Goal: Complete application form: Complete application form

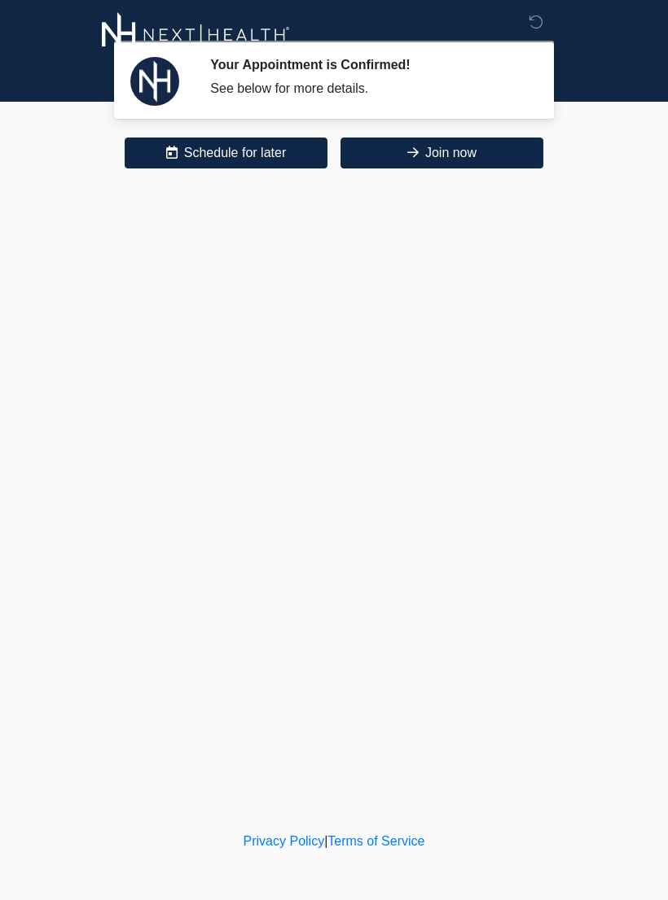
click at [423, 148] on button "Join now" at bounding box center [441, 153] width 203 height 31
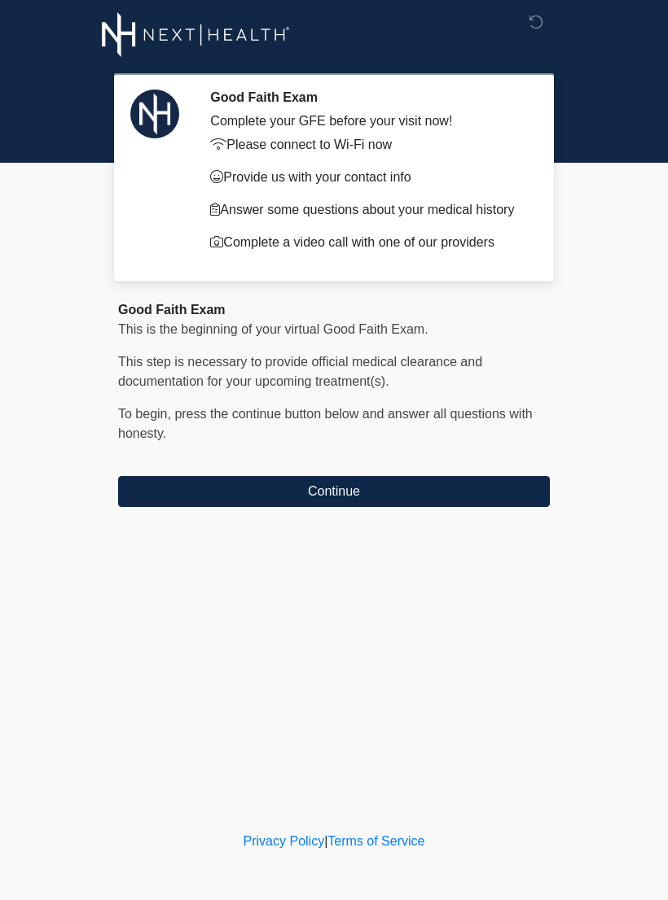
click at [210, 478] on button "Continue" at bounding box center [333, 491] width 431 height 31
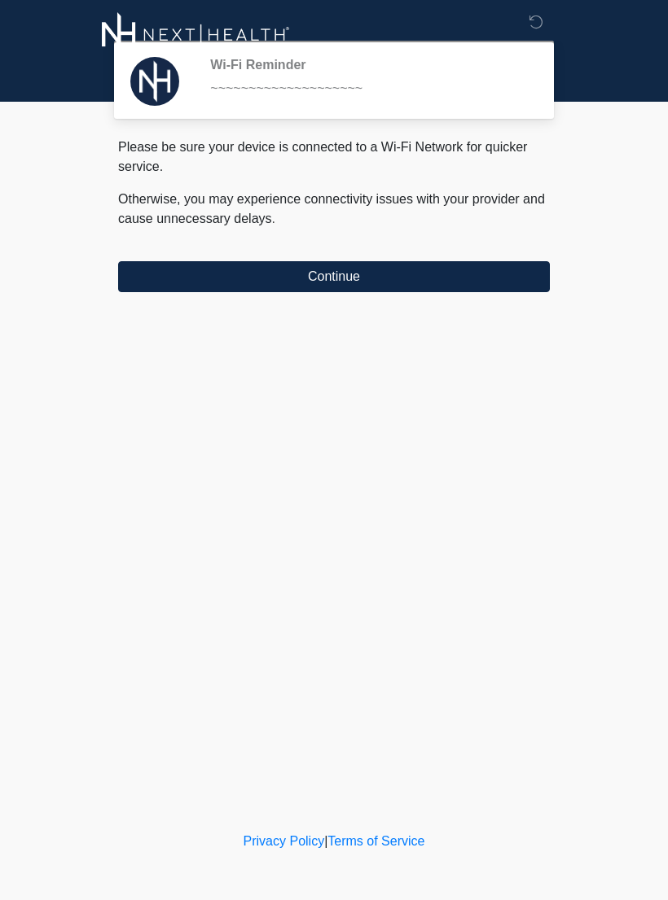
click at [214, 282] on button "Continue" at bounding box center [333, 276] width 431 height 31
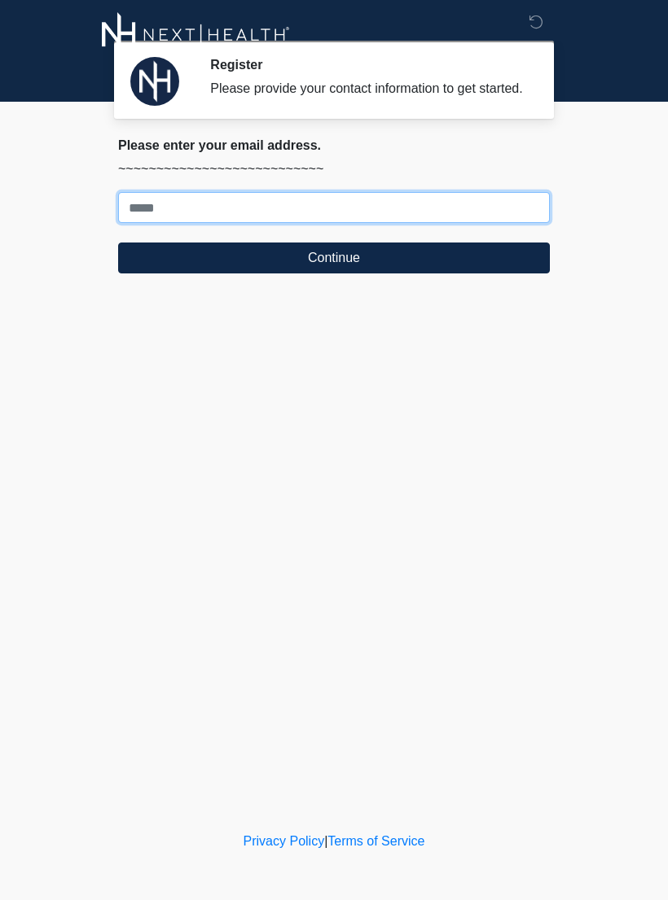
click at [217, 221] on input "Where should we email your treatment plan?" at bounding box center [333, 207] width 431 height 31
type input "**********"
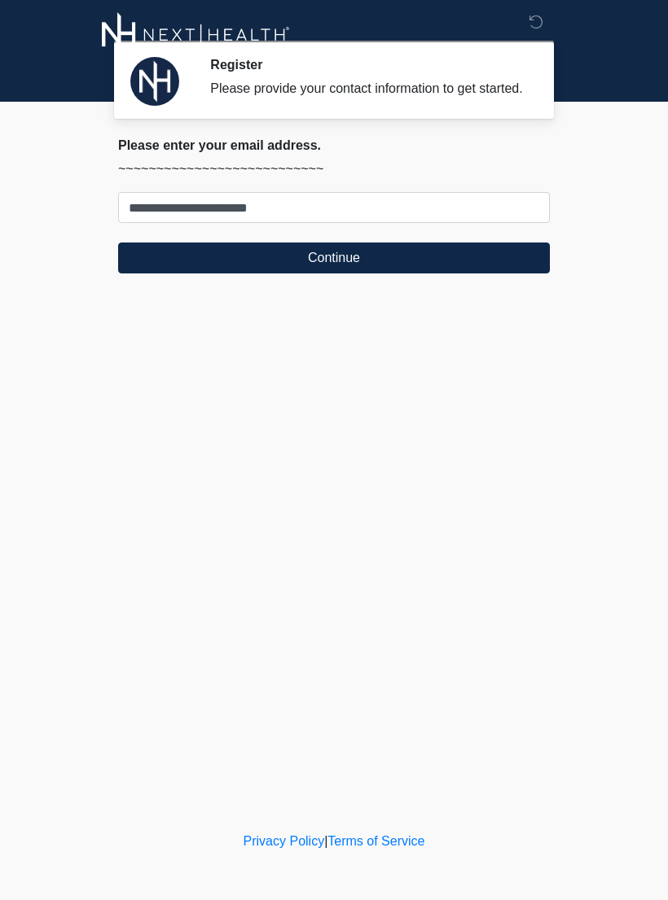
click at [485, 271] on button "Continue" at bounding box center [333, 258] width 431 height 31
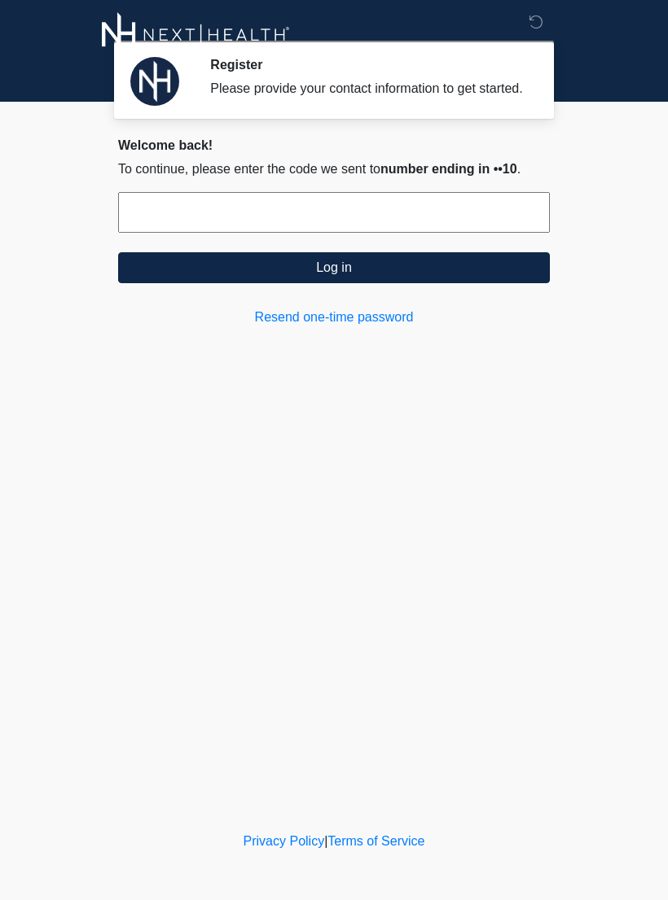
click at [499, 226] on input "text" at bounding box center [333, 212] width 431 height 41
type input "******"
click at [475, 274] on button "Log in" at bounding box center [333, 267] width 431 height 31
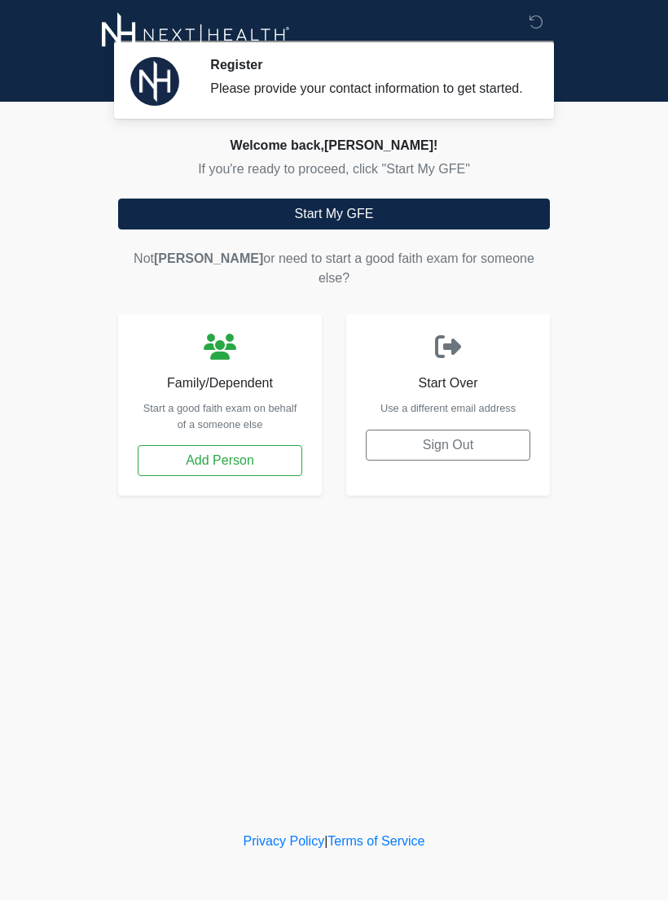
click at [462, 230] on button "Start My GFE" at bounding box center [333, 214] width 431 height 31
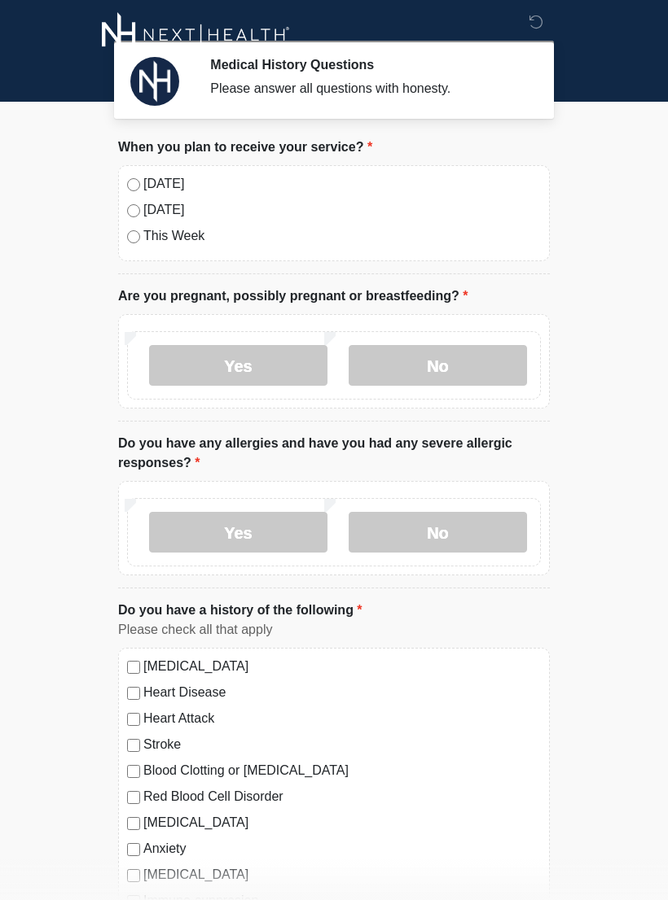
click at [458, 368] on label "No" at bounding box center [437, 365] width 178 height 41
click at [444, 528] on label "No" at bounding box center [437, 532] width 178 height 41
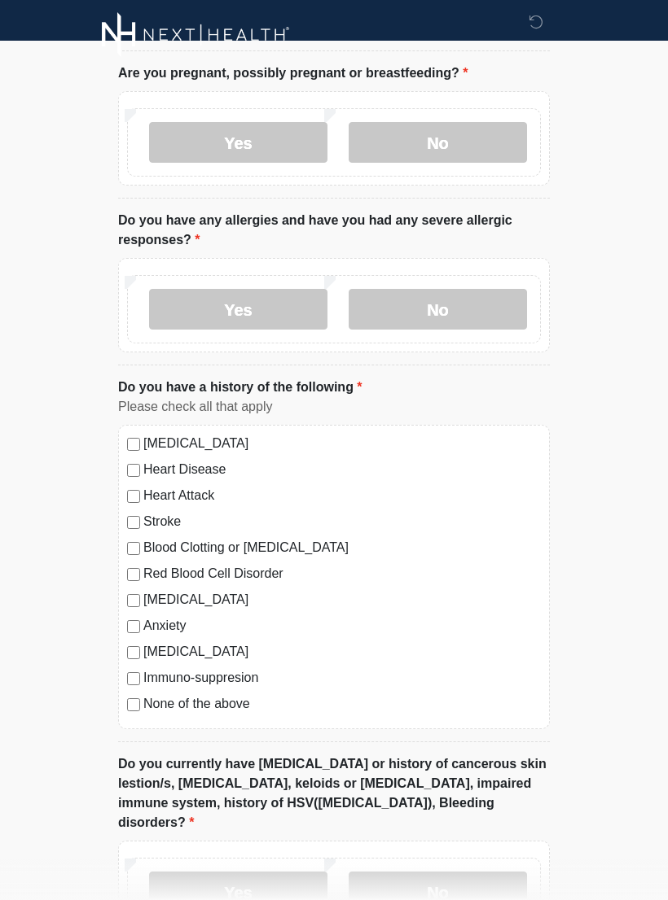
scroll to position [225, 0]
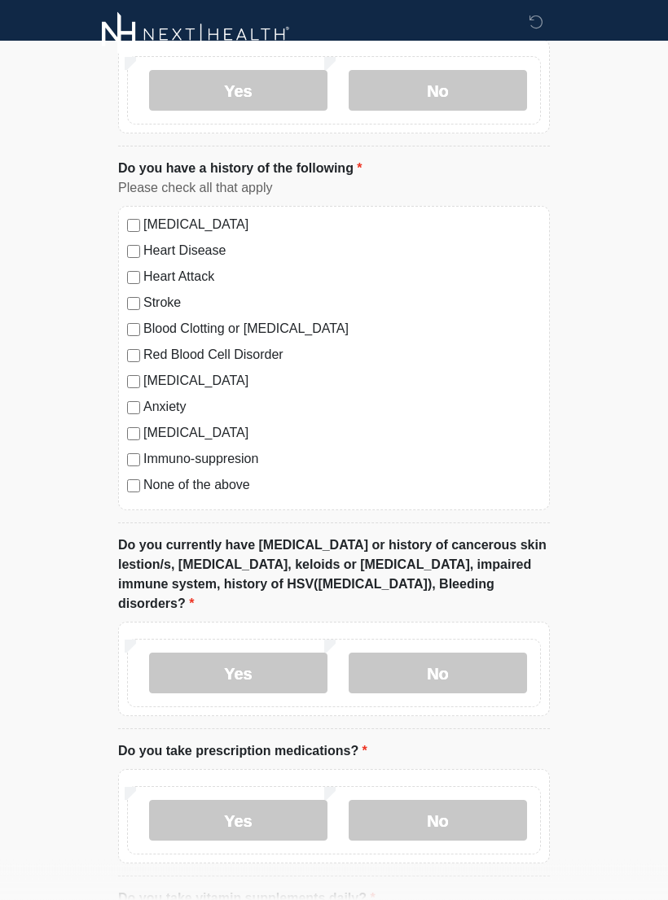
click at [472, 654] on label "No" at bounding box center [437, 674] width 178 height 41
click at [271, 803] on label "Yes" at bounding box center [238, 820] width 178 height 41
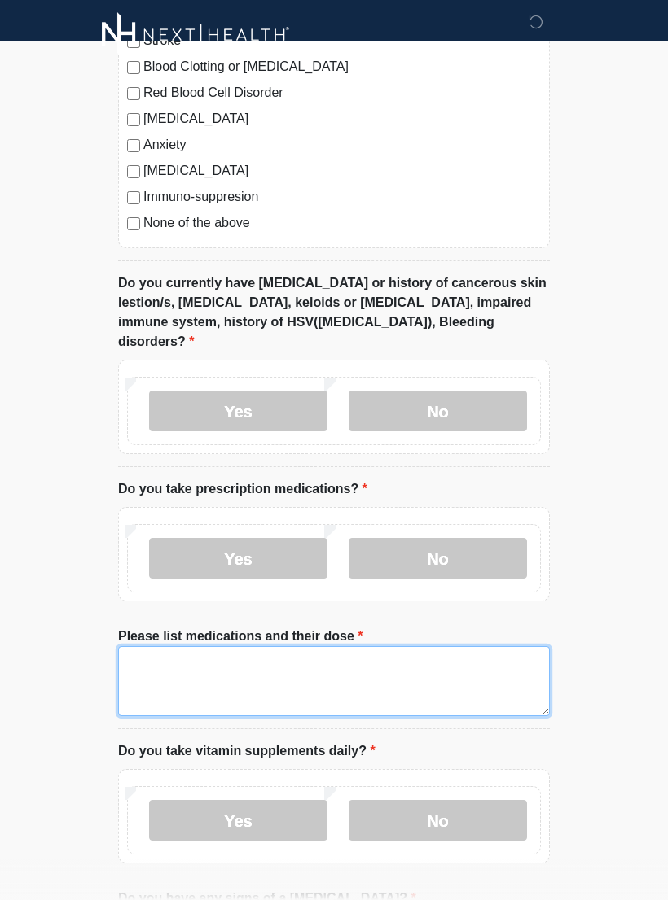
click at [391, 646] on textarea "Please list medications and their dose" at bounding box center [333, 681] width 431 height 70
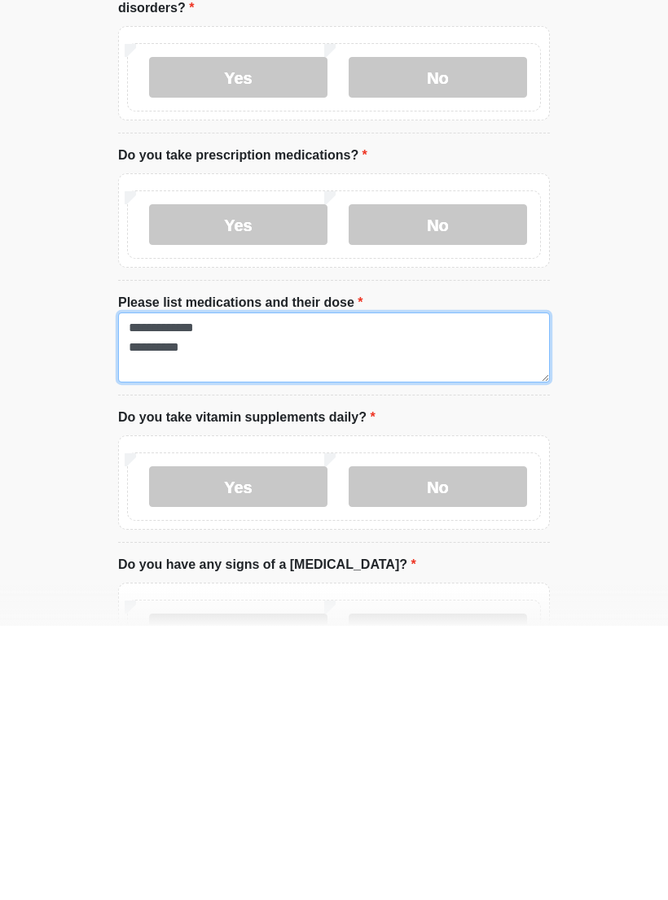
type textarea "**********"
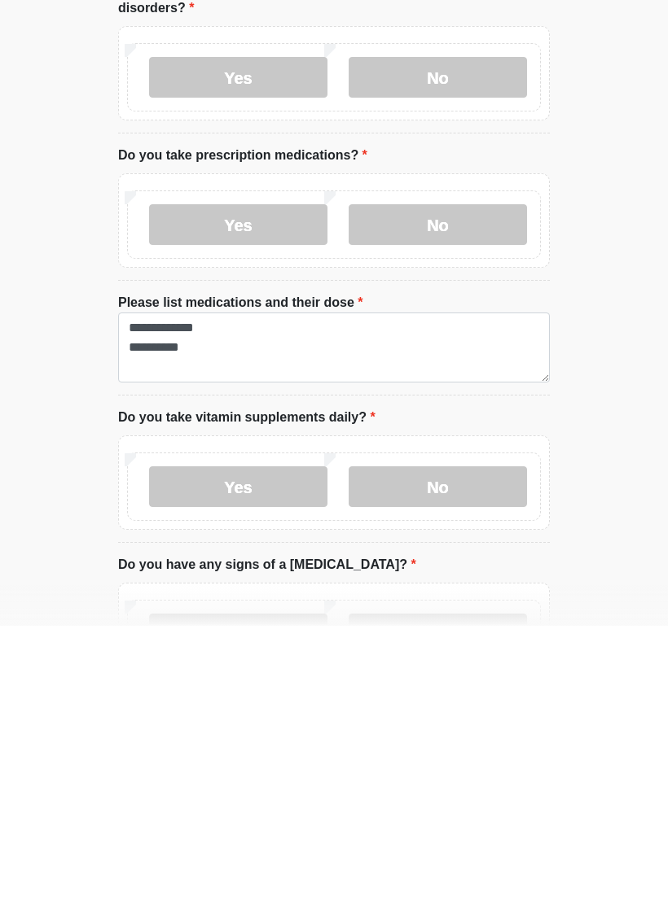
click at [412, 741] on label "No" at bounding box center [437, 761] width 178 height 41
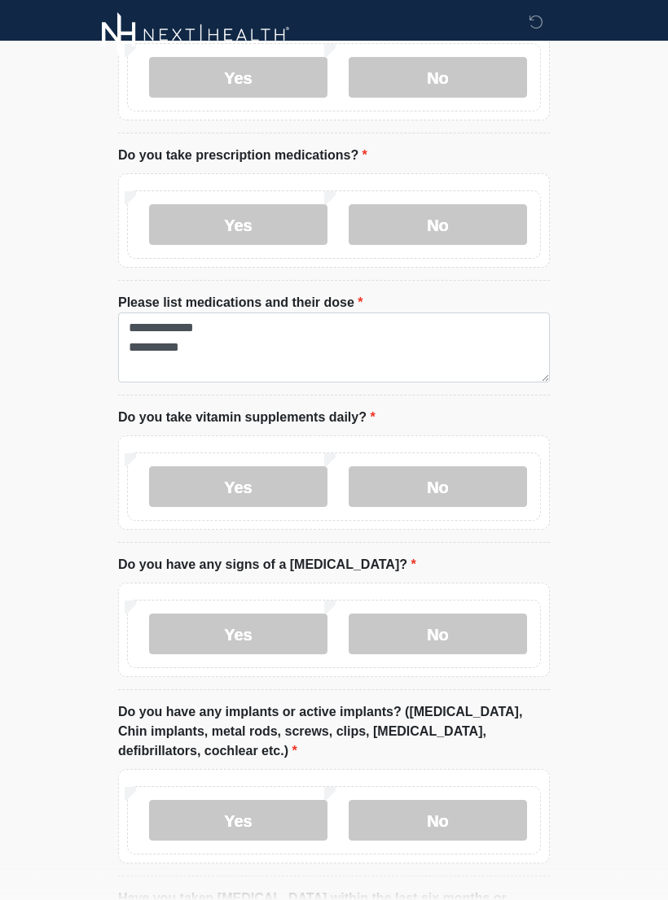
click at [433, 615] on label "No" at bounding box center [437, 634] width 178 height 41
click at [458, 800] on label "No" at bounding box center [437, 820] width 178 height 41
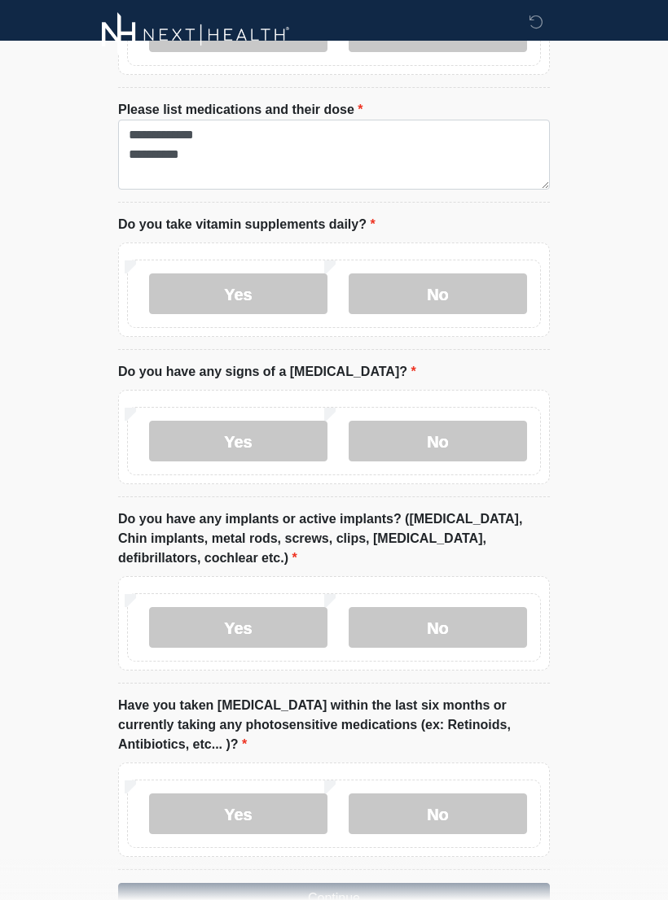
scroll to position [1284, 0]
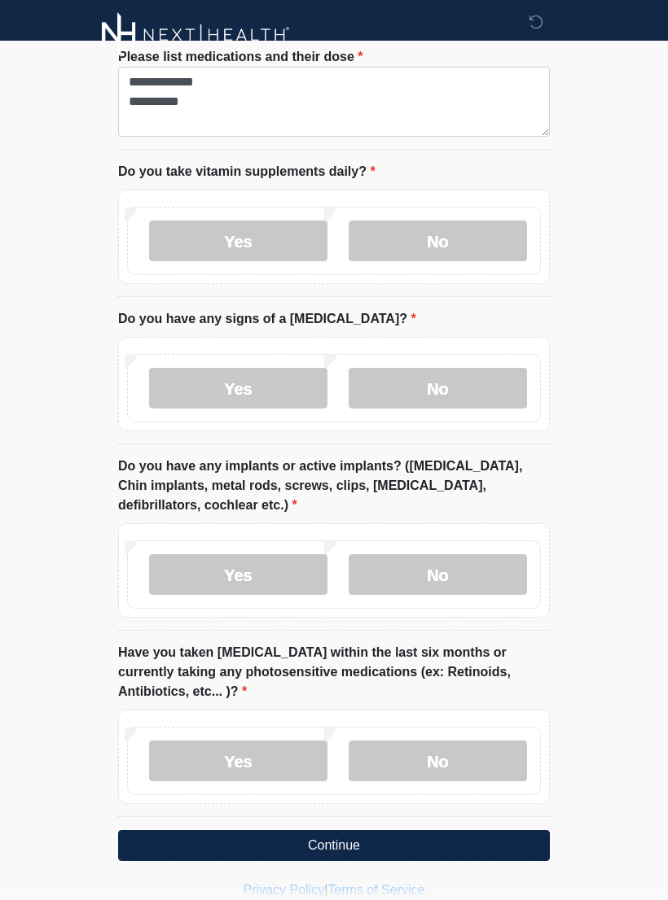
click at [456, 745] on label "No" at bounding box center [437, 761] width 178 height 41
click at [459, 830] on button "Continue" at bounding box center [333, 845] width 431 height 31
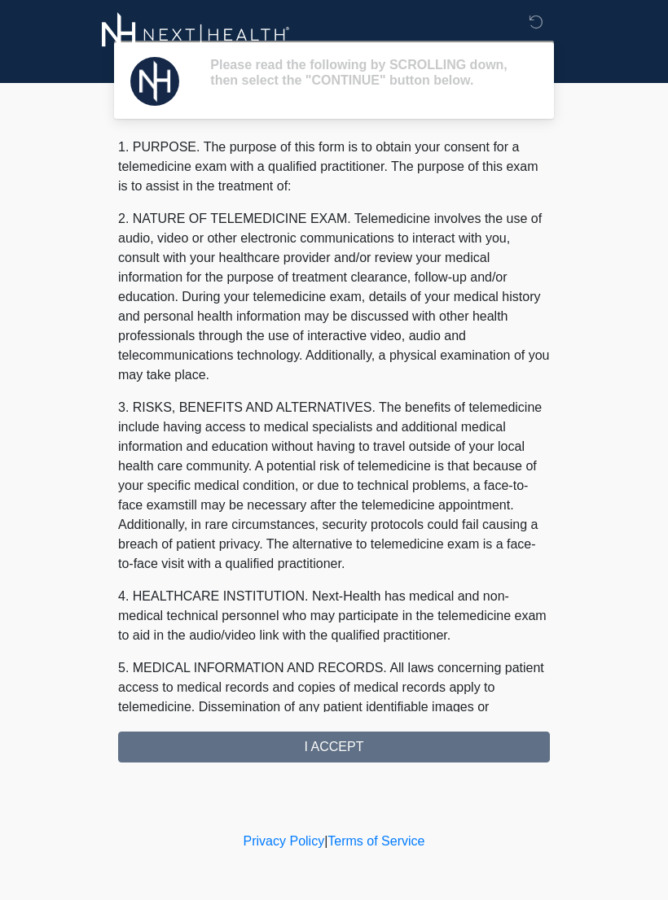
scroll to position [0, 0]
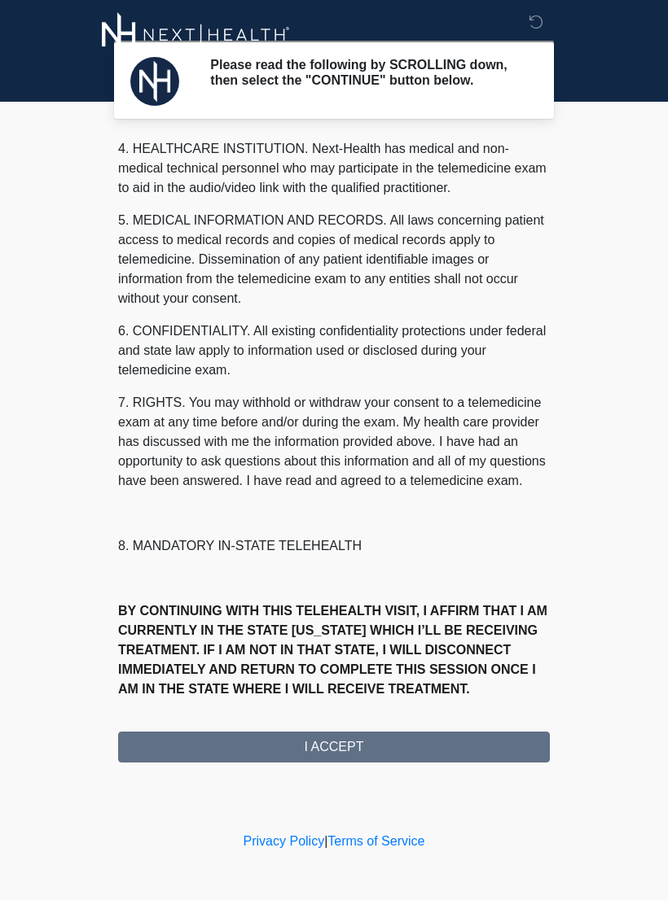
click at [383, 760] on div "1. PURPOSE. The purpose of this form is to obtain your consent for a telemedici…" at bounding box center [333, 450] width 431 height 625
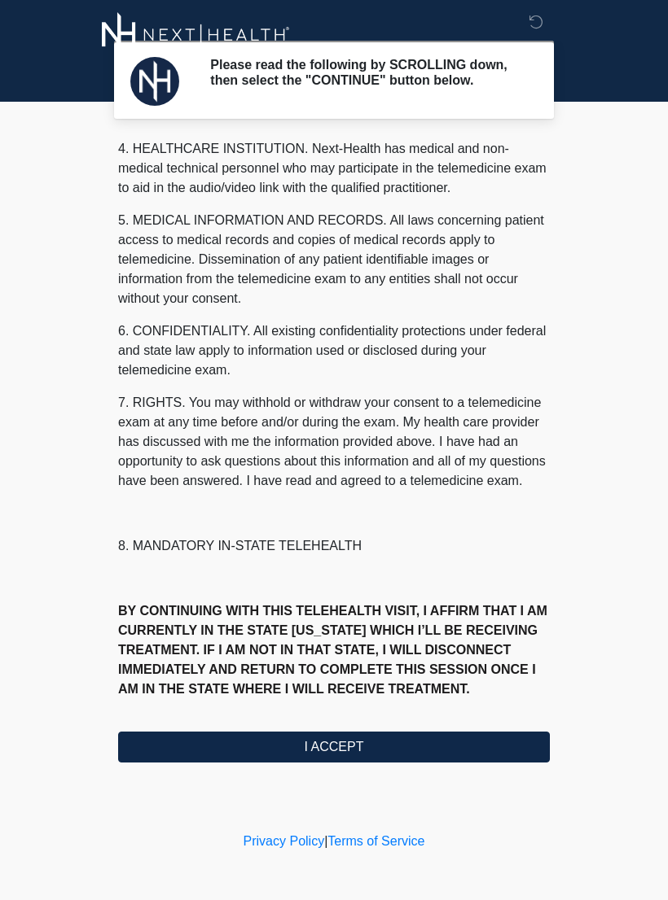
click at [389, 760] on button "I ACCEPT" at bounding box center [333, 747] width 431 height 31
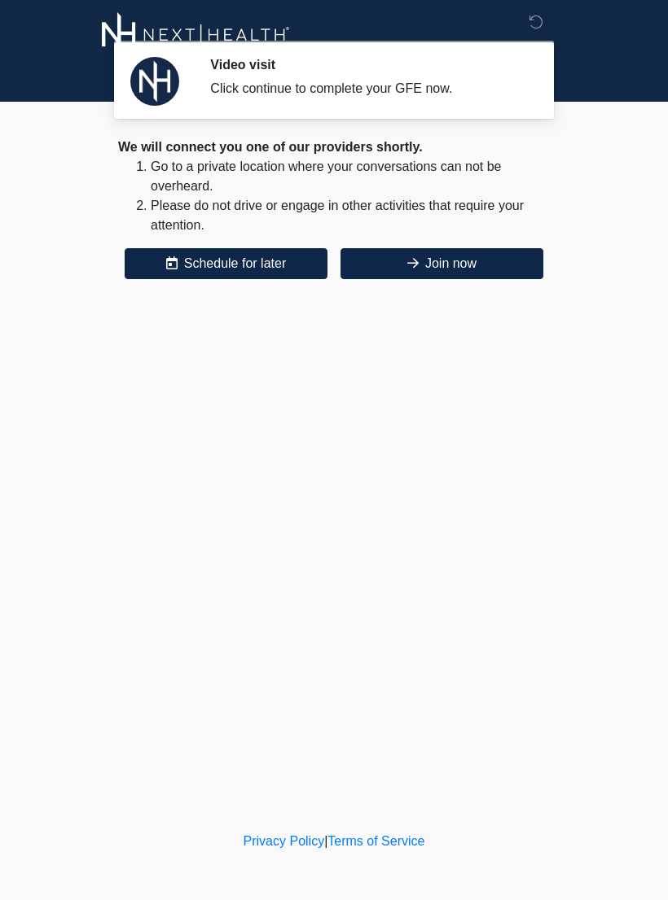
click at [479, 254] on button "Join now" at bounding box center [441, 263] width 203 height 31
